Goal: Task Accomplishment & Management: Use online tool/utility

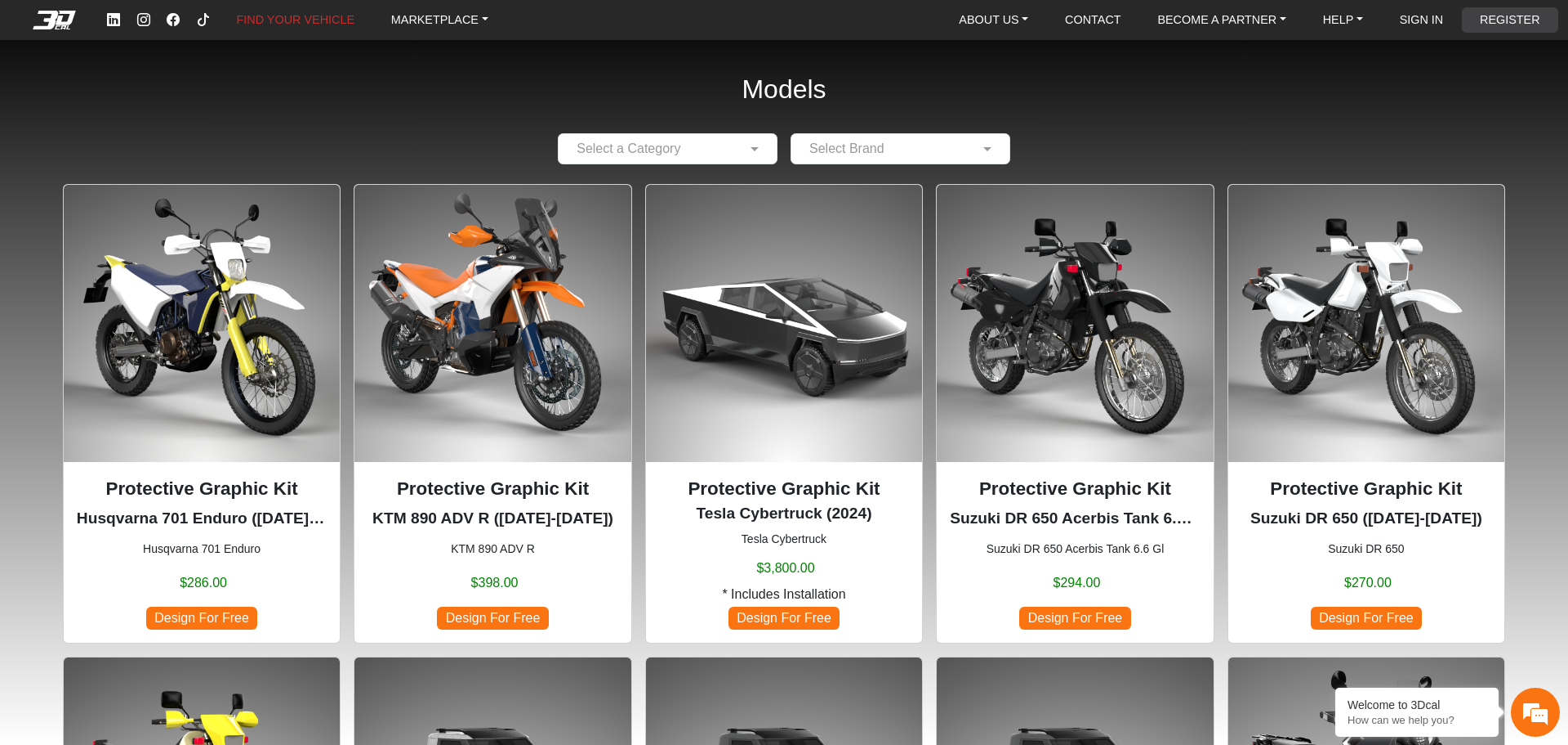
click at [1504, 13] on link "REGISTER" at bounding box center [1510, 20] width 73 height 25
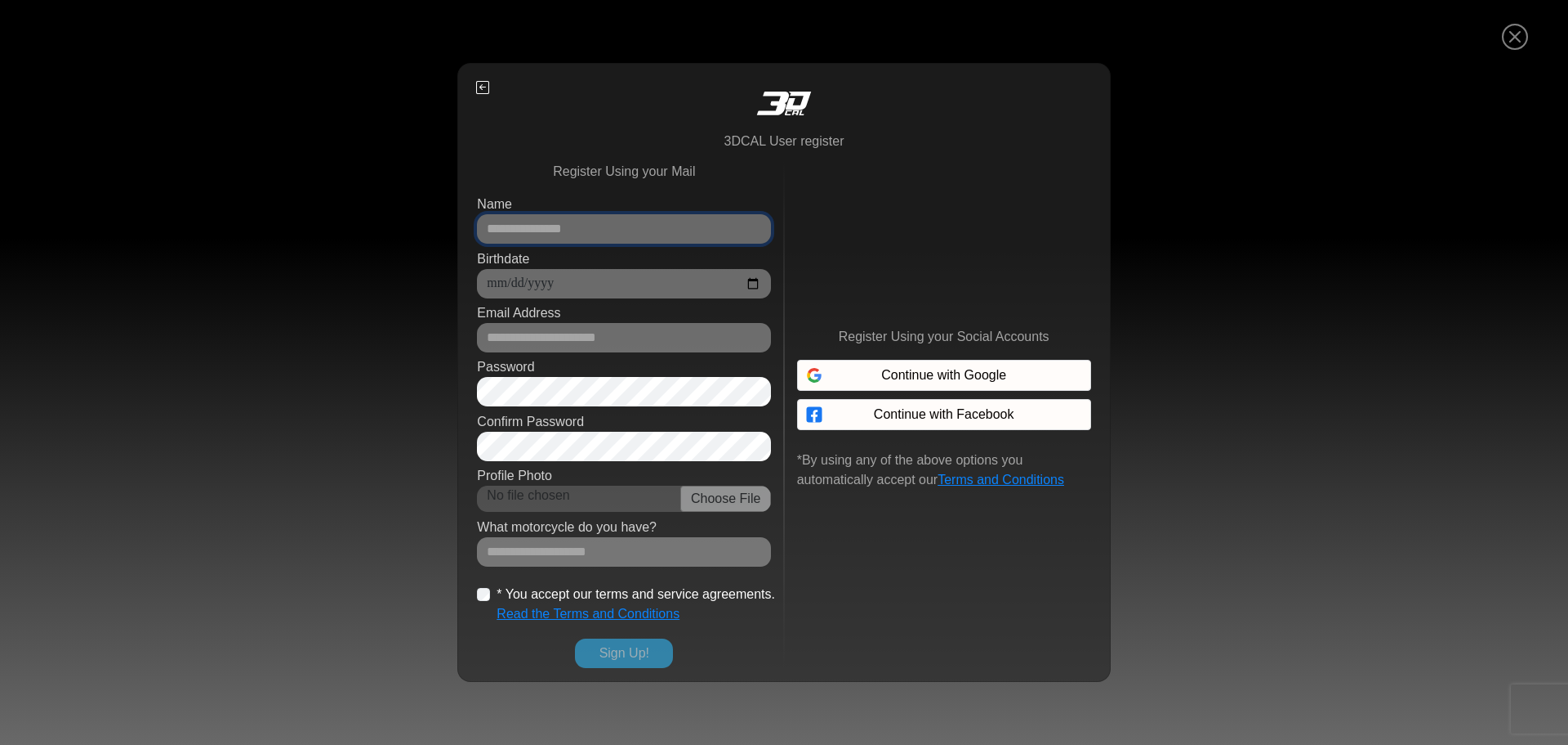
click at [622, 219] on input "Name" at bounding box center [624, 229] width 294 height 29
type input "**********"
click at [750, 279] on input "Birthdate" at bounding box center [624, 283] width 294 height 29
type input "**********"
click at [588, 342] on input "Email Address" at bounding box center [624, 338] width 294 height 29
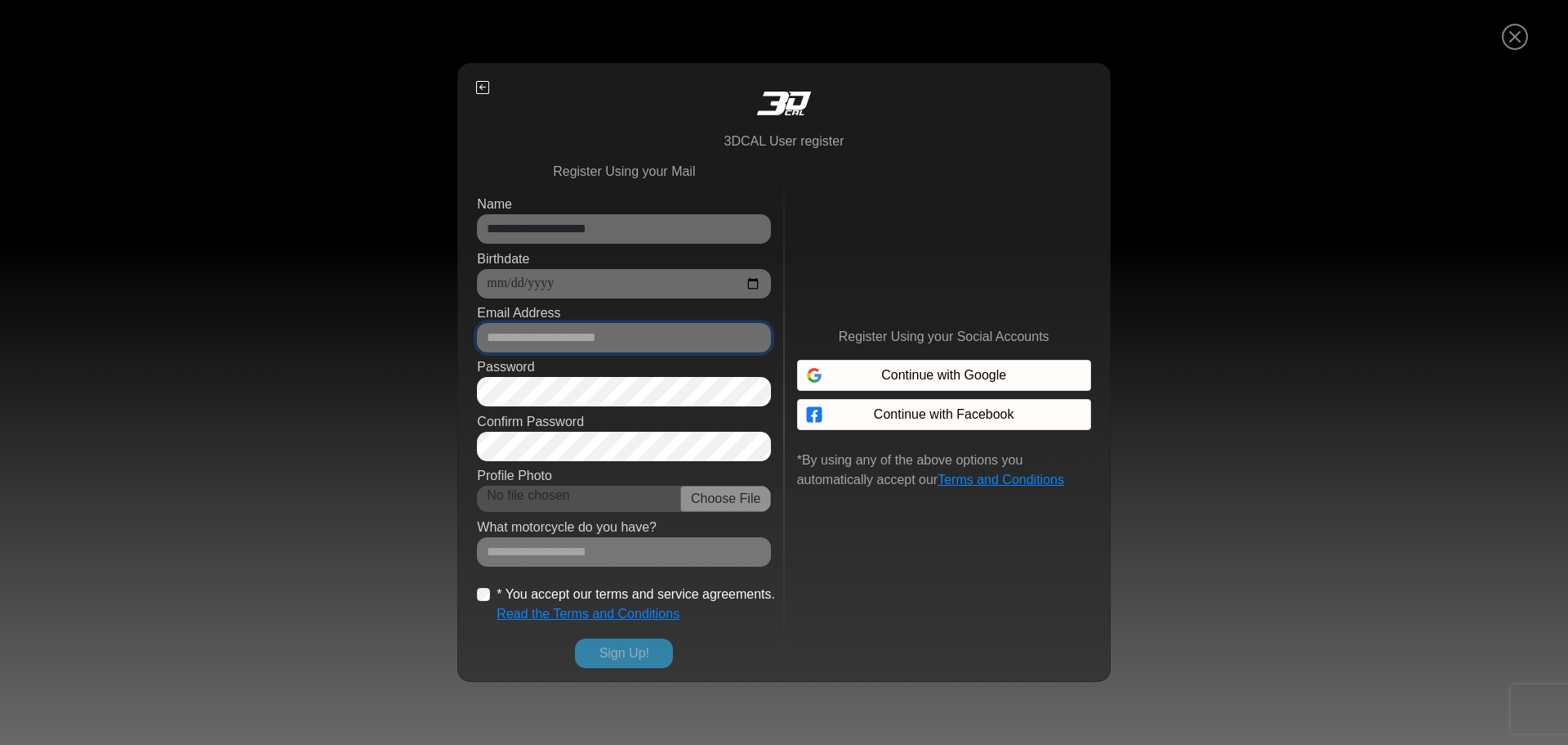
type input "**********"
click at [628, 549] on input "Which motorcycle do you ride?" at bounding box center [624, 552] width 294 height 29
type input "******"
click at [611, 662] on button "Sign Up!" at bounding box center [624, 652] width 98 height 29
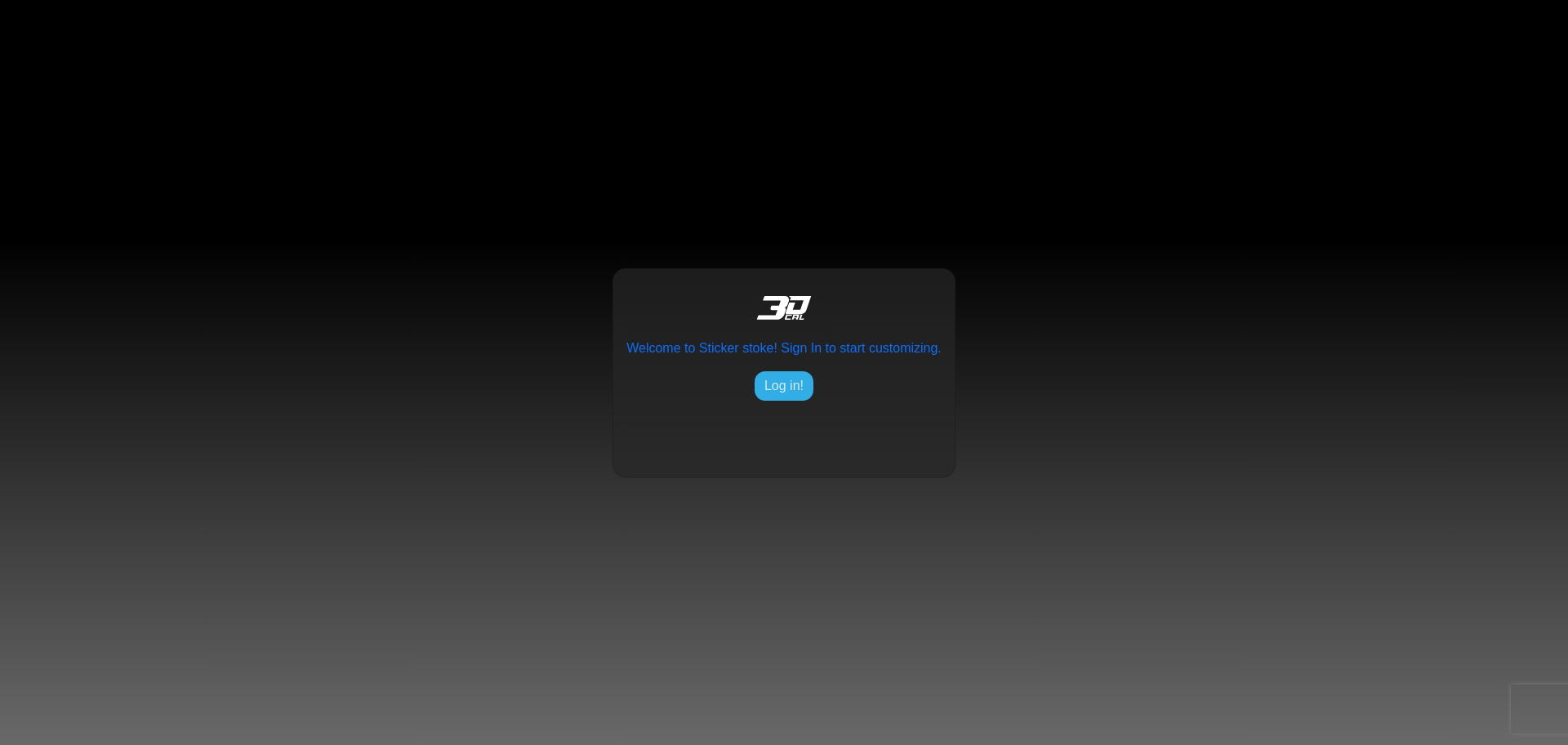
click at [783, 373] on button "Log in!" at bounding box center [784, 386] width 59 height 29
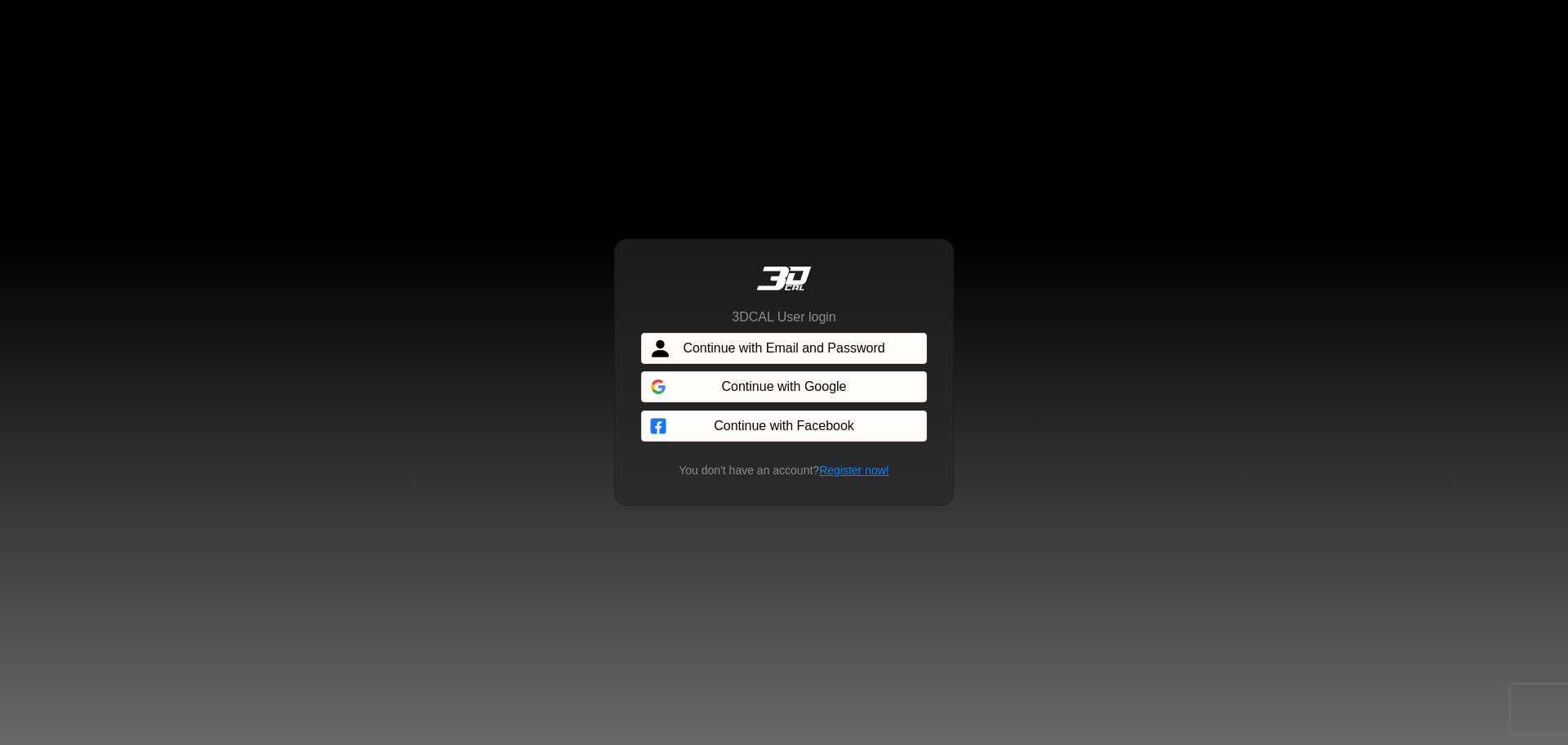
click at [781, 345] on span "Continue with Email and Password" at bounding box center [784, 348] width 201 height 20
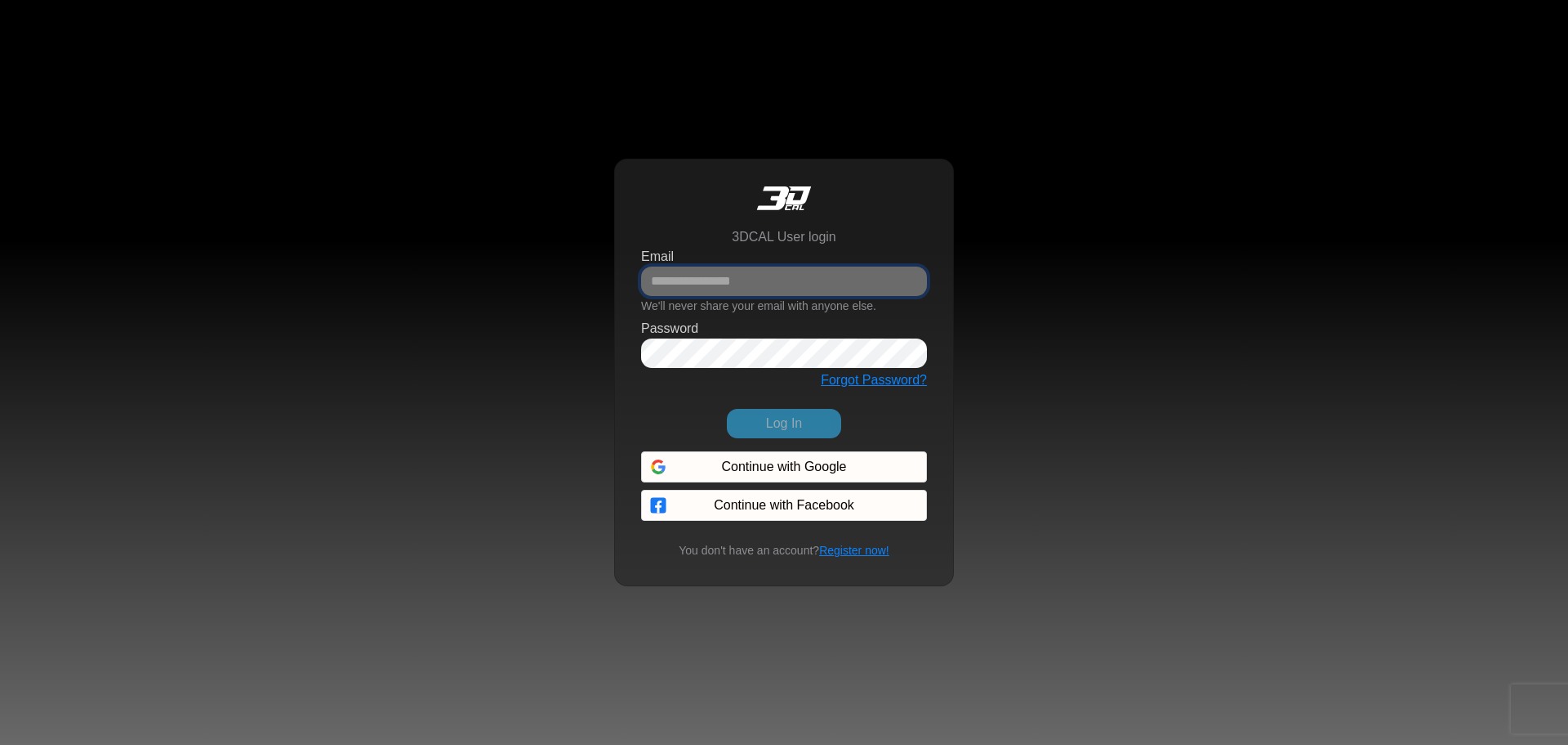
click at [726, 282] on input "Email" at bounding box center [784, 281] width 286 height 29
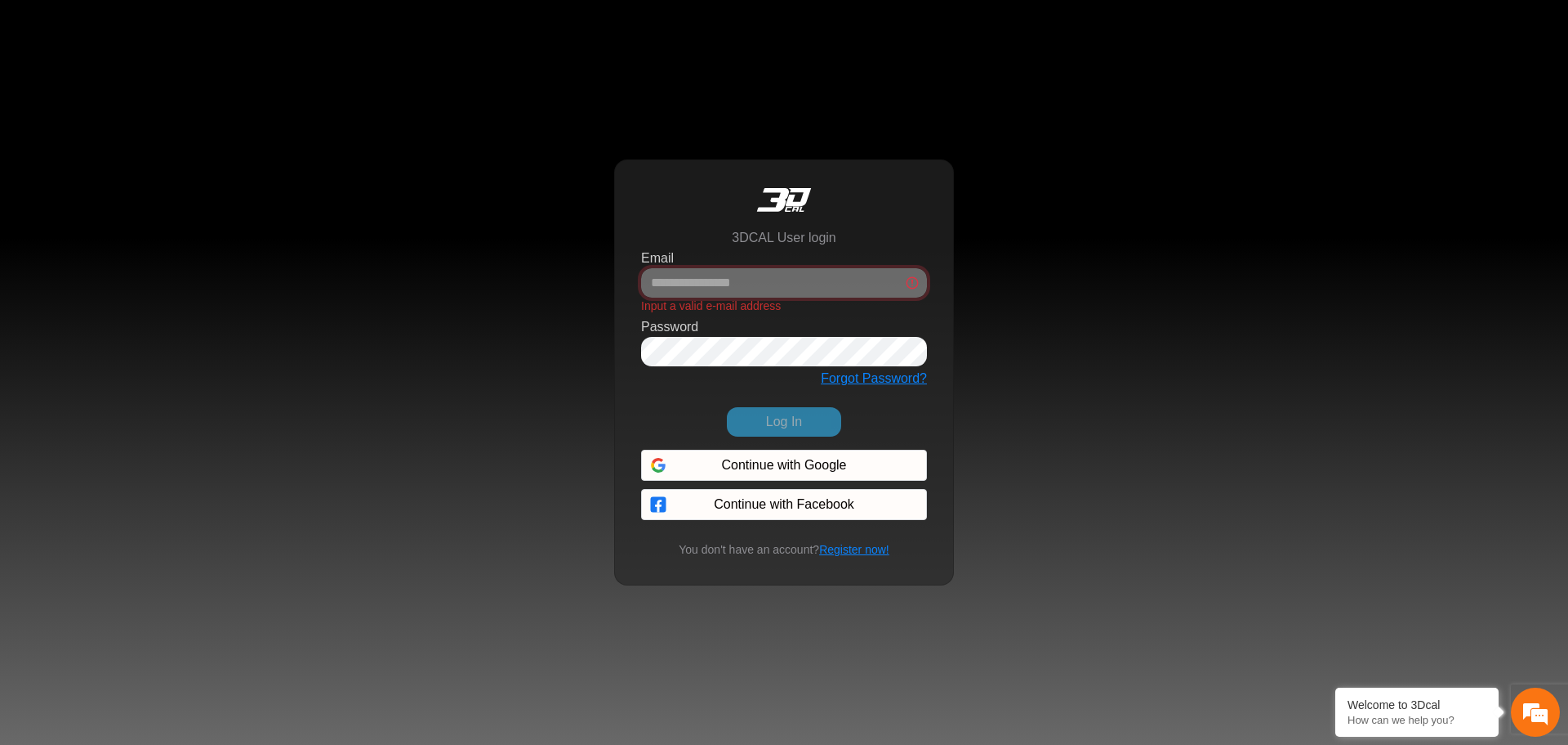
click at [747, 270] on input "Email" at bounding box center [784, 282] width 286 height 29
type input "**********"
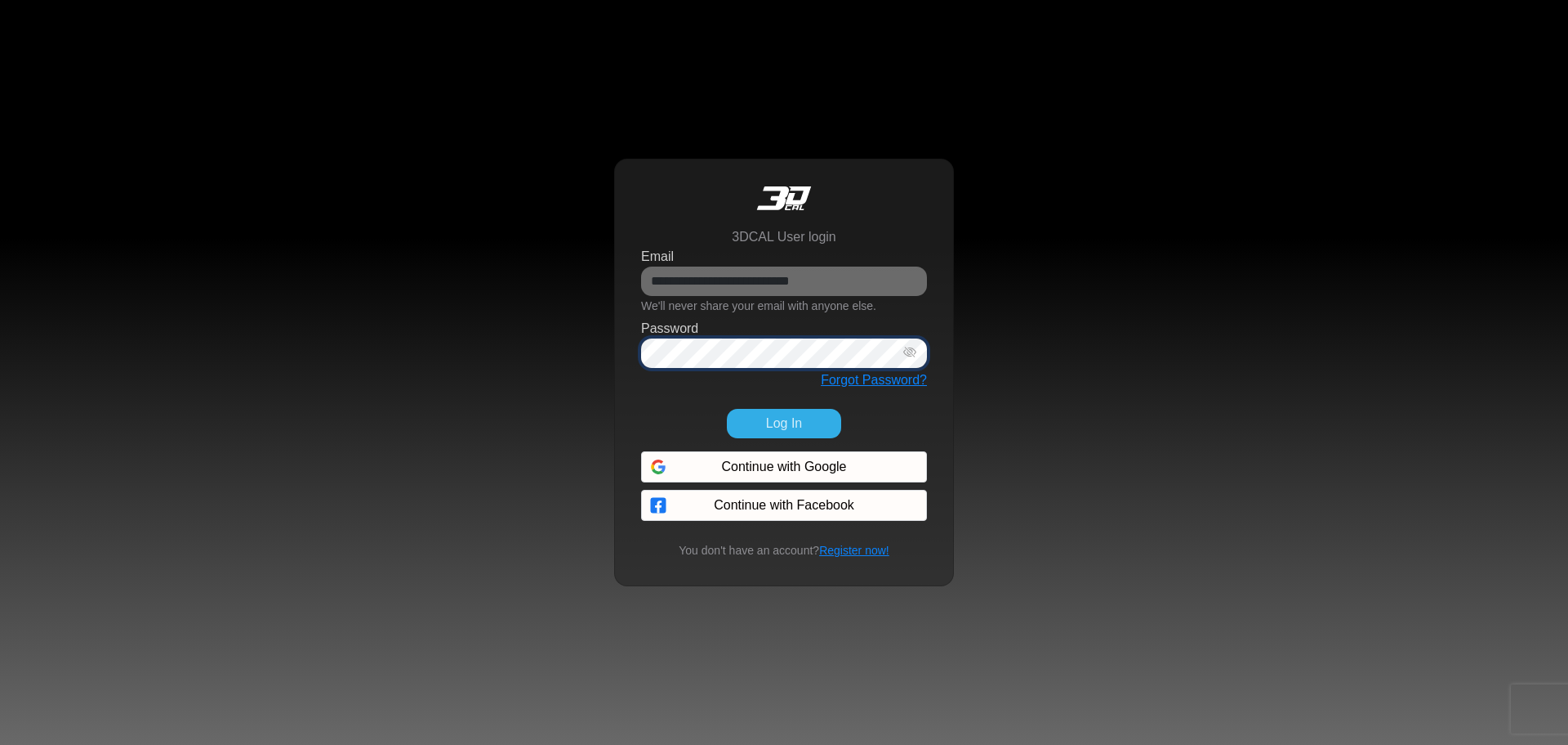
click at [913, 354] on icon "button" at bounding box center [910, 352] width 13 height 14
click at [756, 423] on button "Log In" at bounding box center [784, 423] width 114 height 29
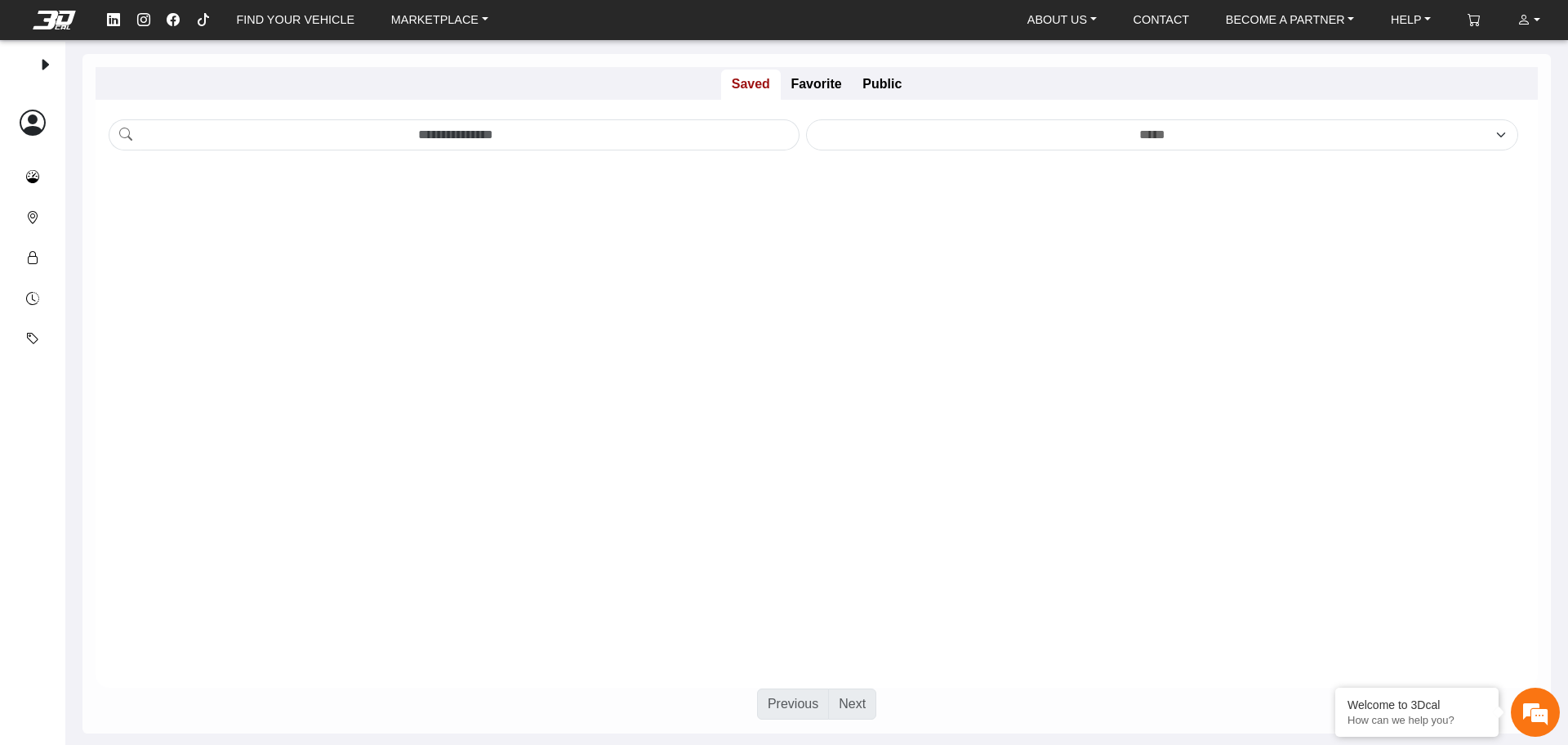
click at [54, 23] on em at bounding box center [54, 20] width 65 height 18
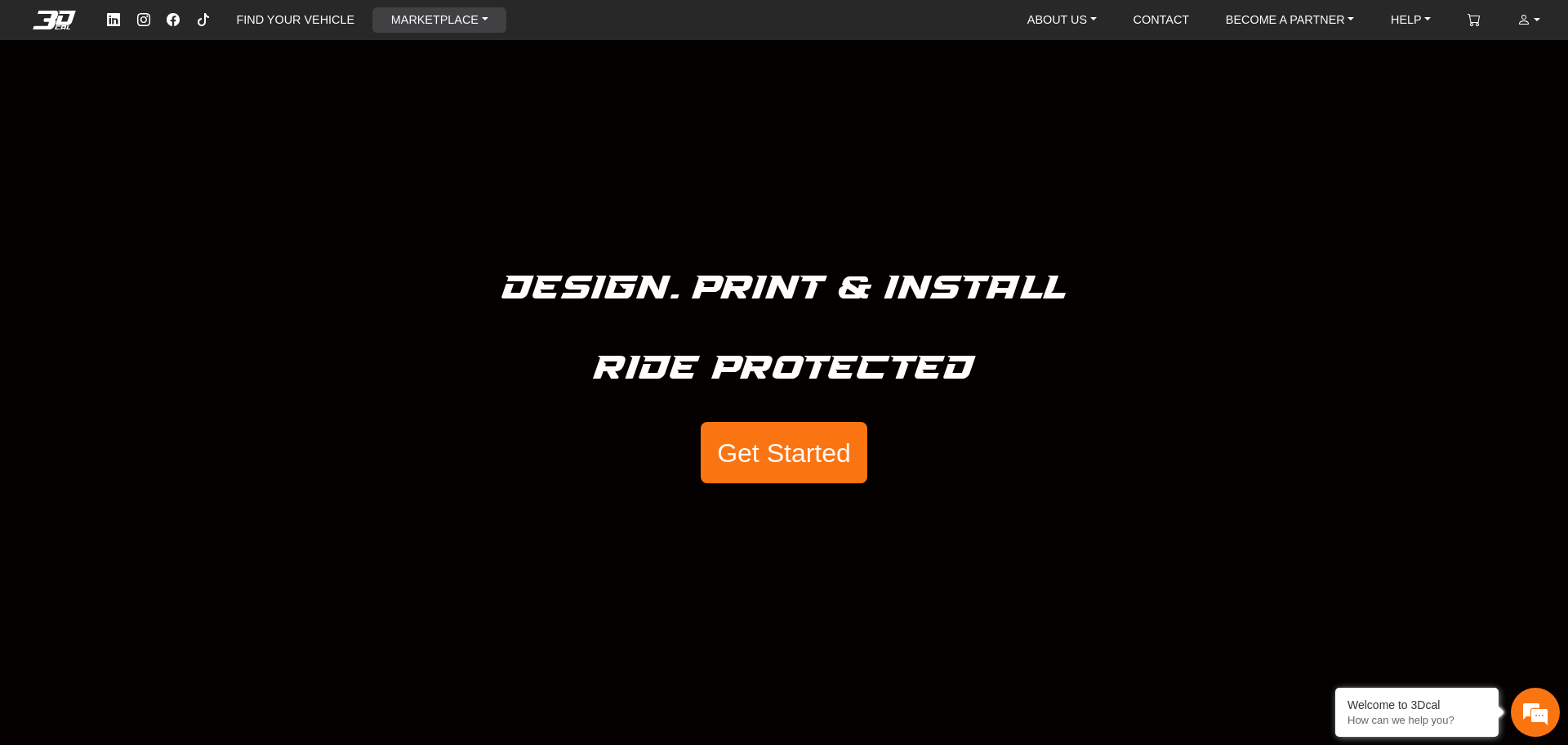
click at [404, 13] on link "MARKETPLACE" at bounding box center [440, 20] width 111 height 25
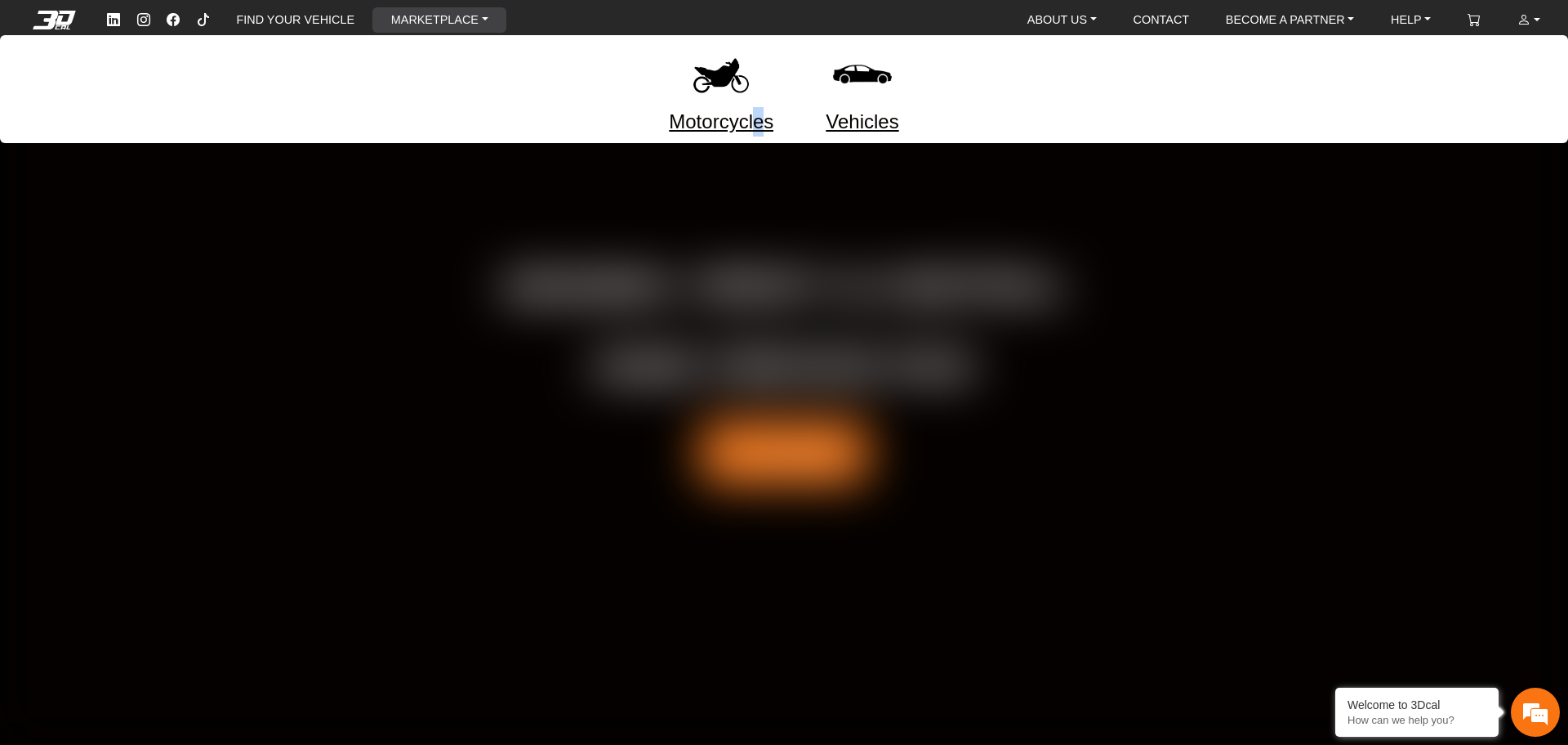
click at [758, 128] on link "Motorcycles" at bounding box center [721, 122] width 104 height 29
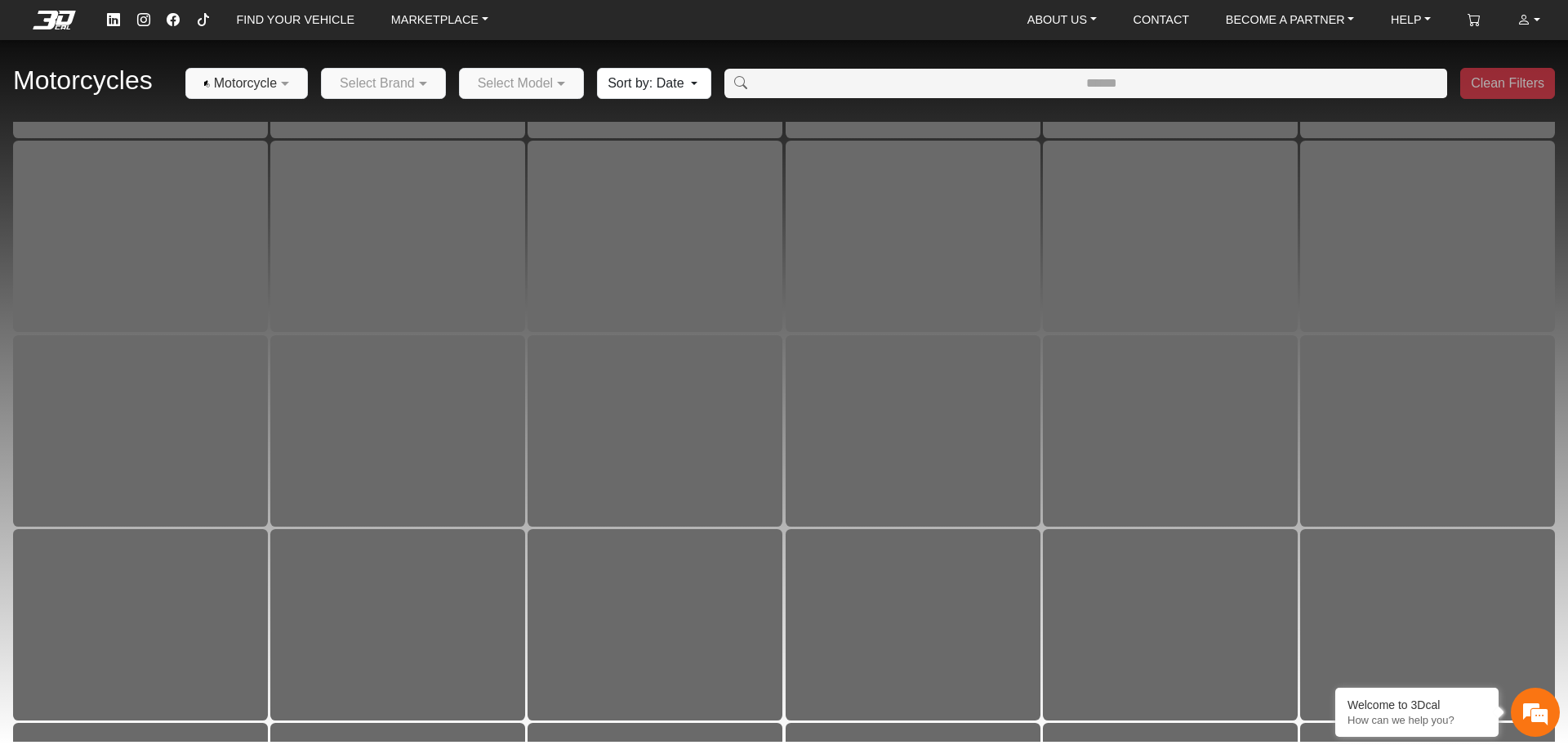
scroll to position [4834, 0]
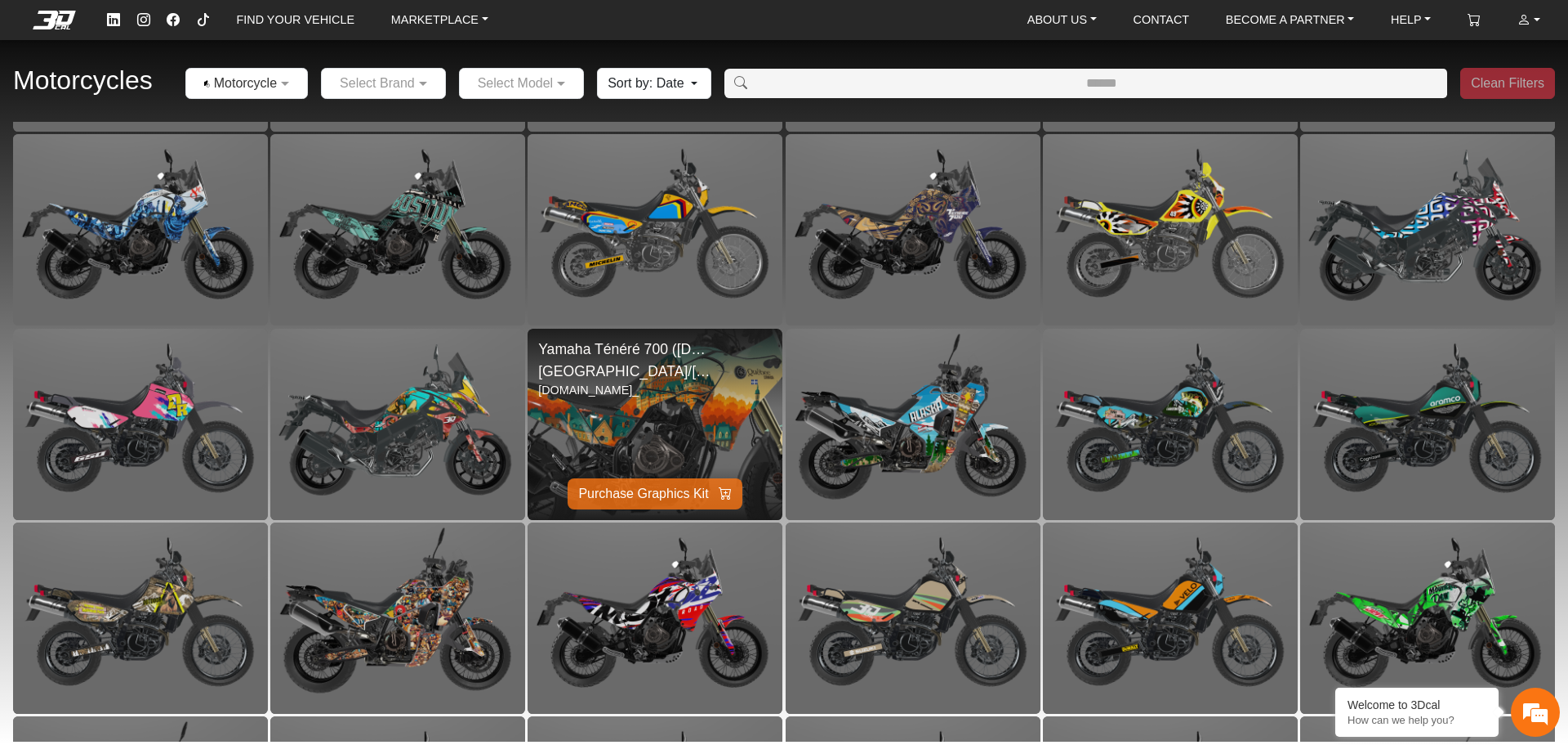
click at [682, 427] on img at bounding box center [655, 425] width 510 height 383
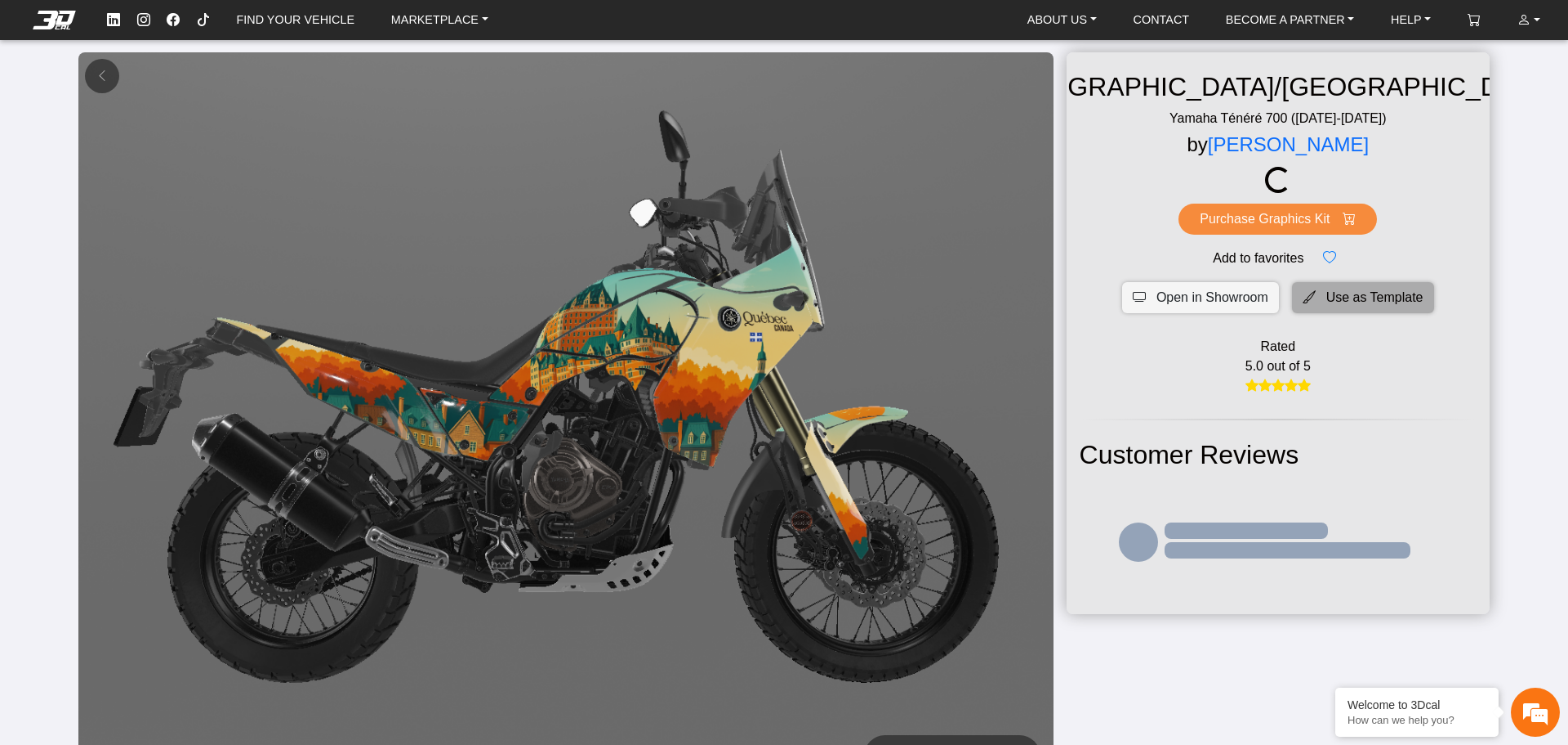
click at [1352, 297] on span "Use as Template" at bounding box center [1375, 298] width 97 height 20
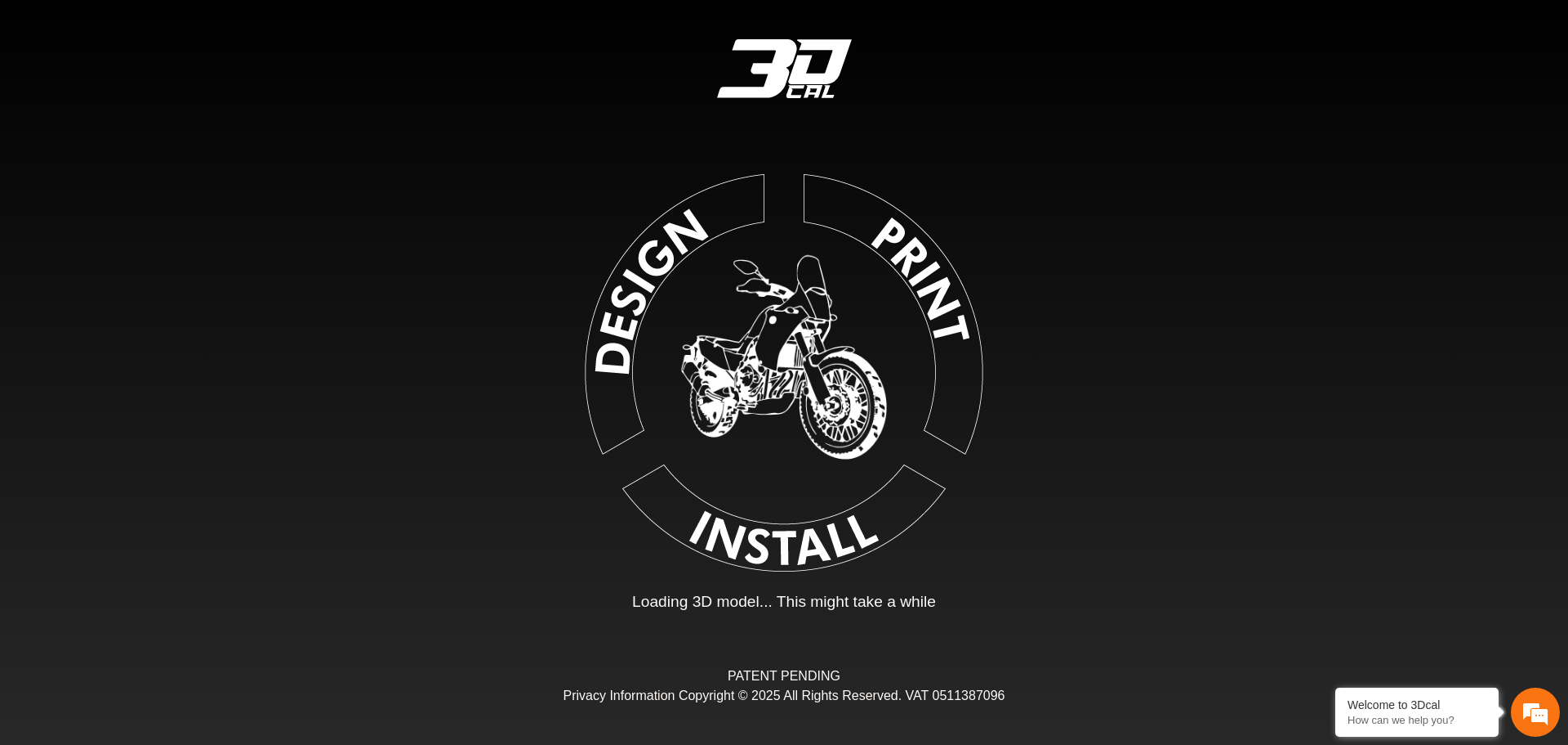
type input "*"
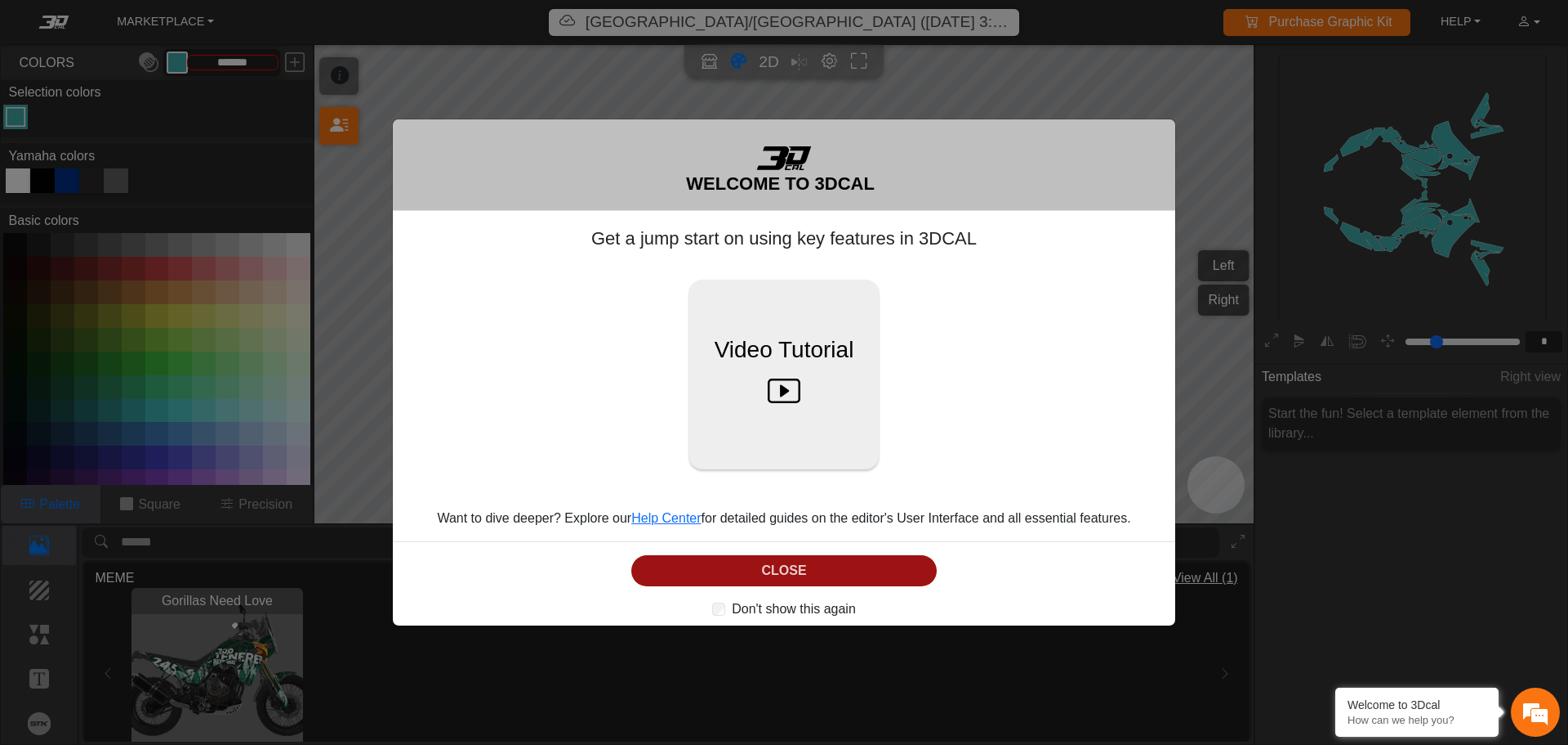
click at [784, 572] on button "CLOSE" at bounding box center [784, 571] width 306 height 32
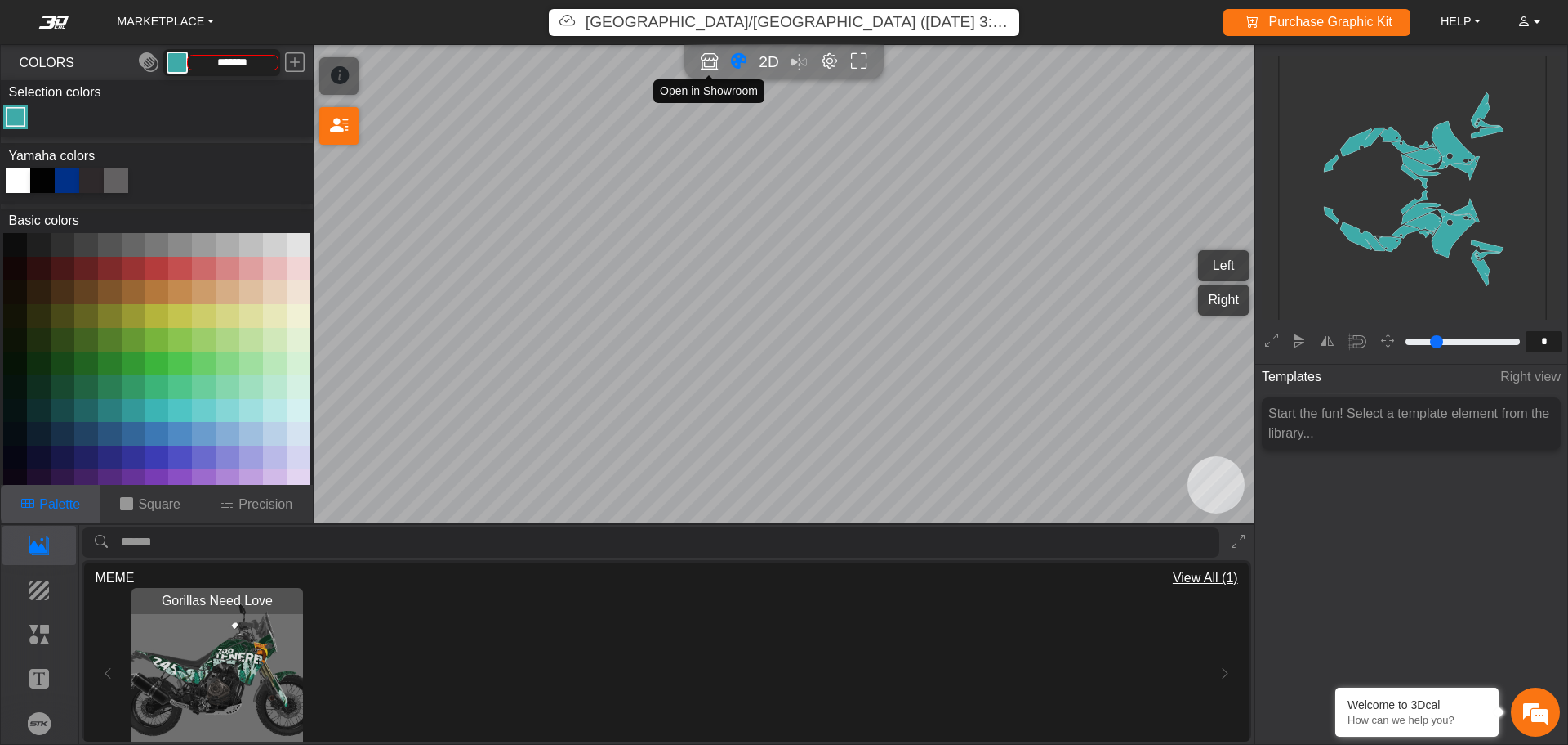
click at [707, 64] on icon "Open in Showroom" at bounding box center [709, 62] width 17 height 19
click at [251, 638] on img "View Gorillas Need Love" at bounding box center [217, 673] width 171 height 172
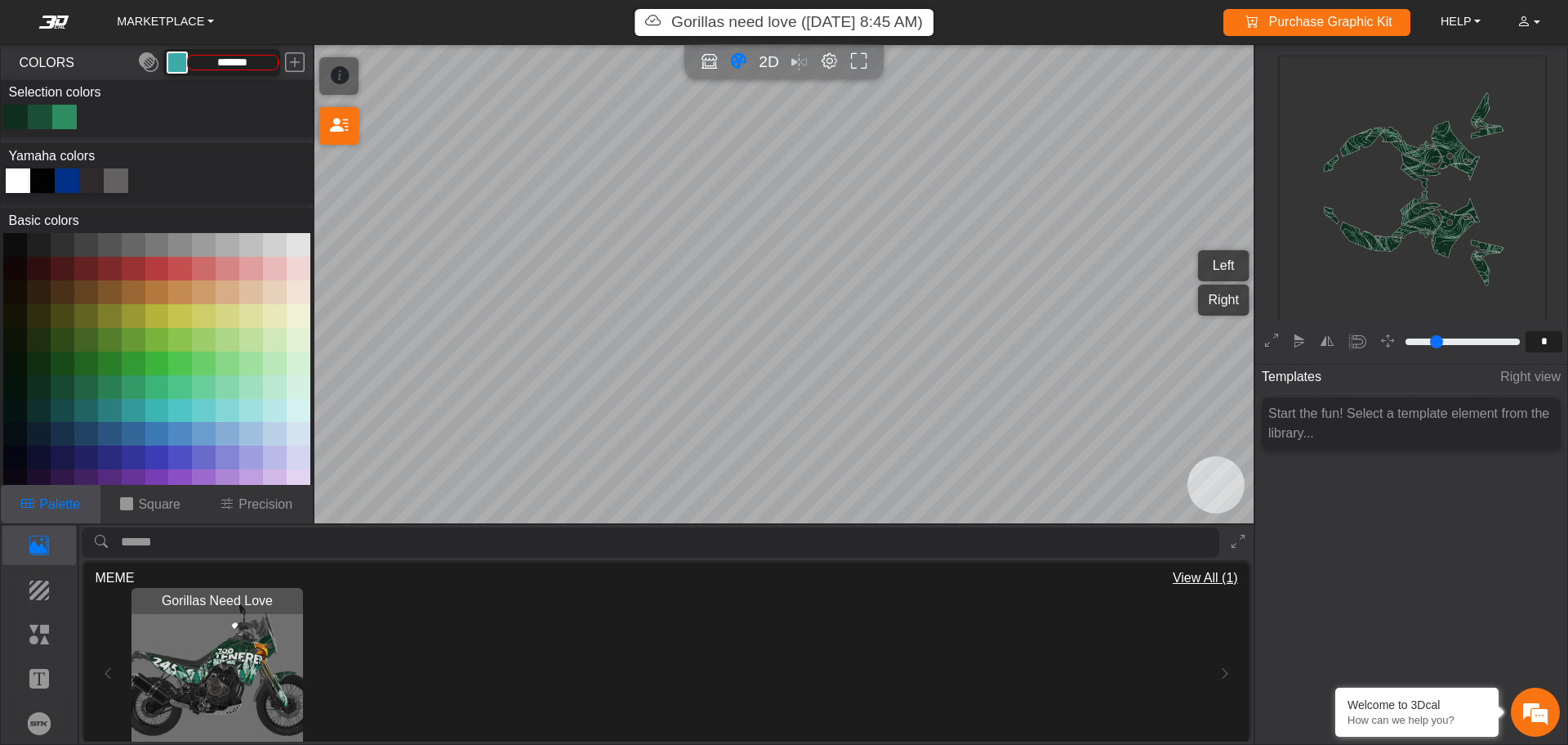
type input "*********"
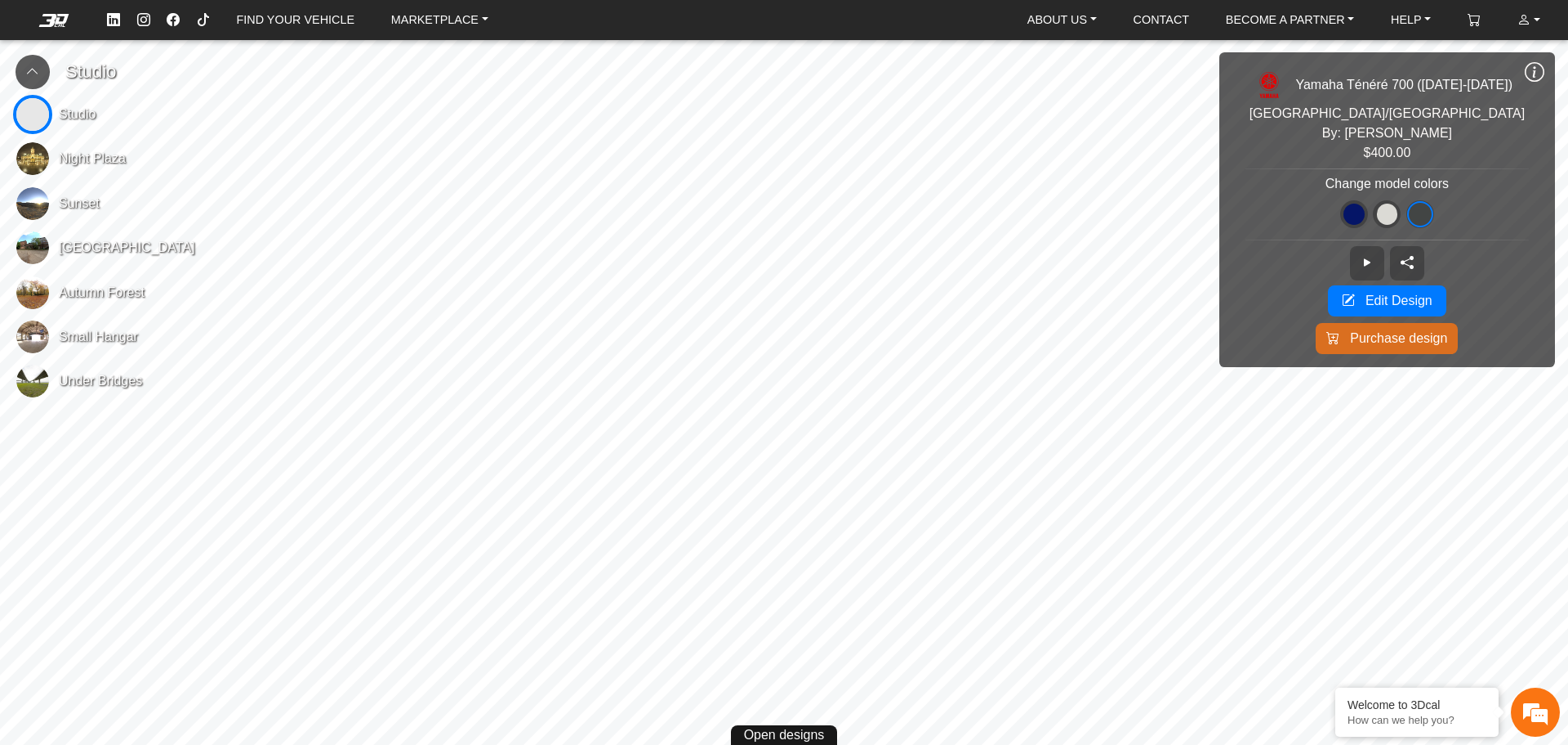
click at [30, 165] on img at bounding box center [33, 159] width 33 height 33
click at [22, 291] on img at bounding box center [33, 292] width 33 height 33
click at [37, 205] on img at bounding box center [33, 203] width 33 height 33
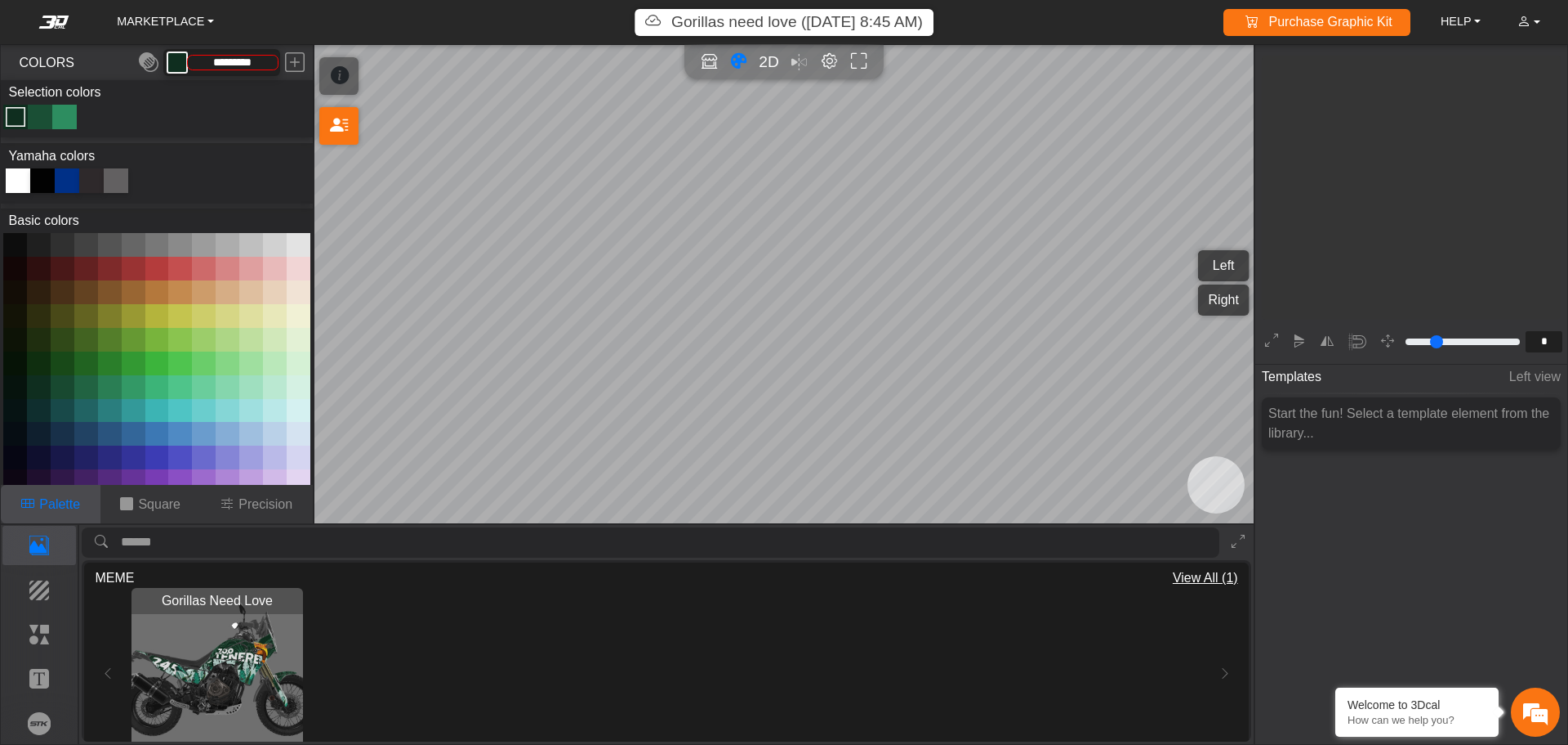
scroll to position [270, 252]
